Goal: Information Seeking & Learning: Learn about a topic

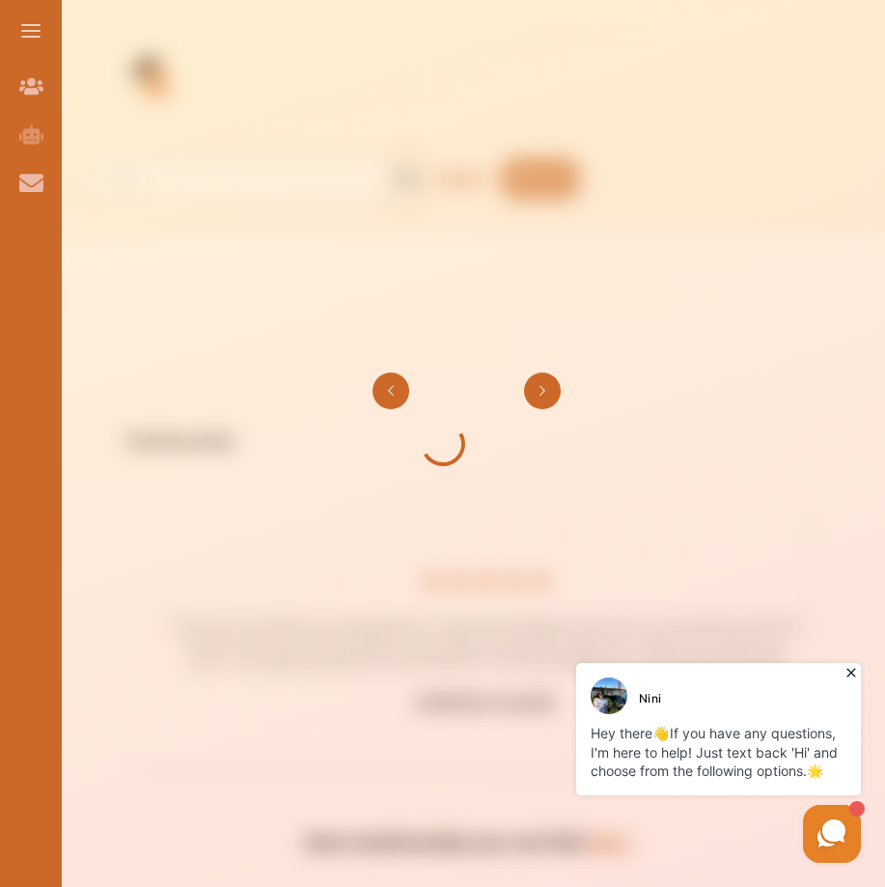
click at [391, 385] on button "Go to previous slide" at bounding box center [390, 390] width 37 height 37
click at [543, 379] on button "Go to next slide" at bounding box center [542, 390] width 37 height 37
click at [430, 524] on div at bounding box center [442, 443] width 885 height 887
click at [851, 675] on icon at bounding box center [850, 672] width 19 height 19
